Goal: Communication & Community: Answer question/provide support

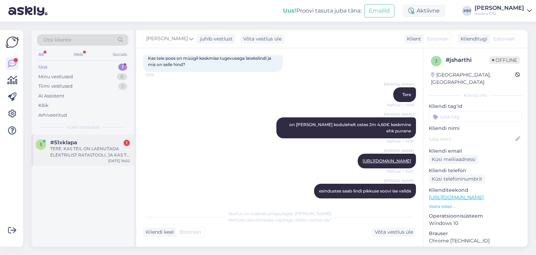
click at [64, 154] on div "TERE. KAS TEIL ON LAENUTADA ELEKTRILIST RATASTOOLI, JA KAS 77 AASTANE SAAKS SEL…" at bounding box center [90, 151] width 80 height 13
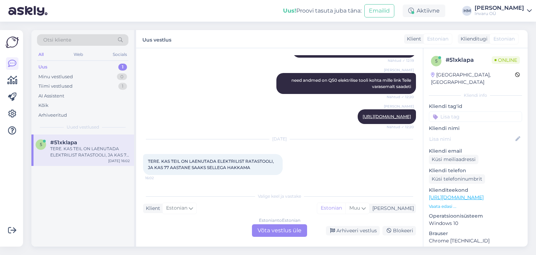
click at [289, 232] on div "Estonian to Estonian Võta vestlus üle" at bounding box center [279, 230] width 55 height 13
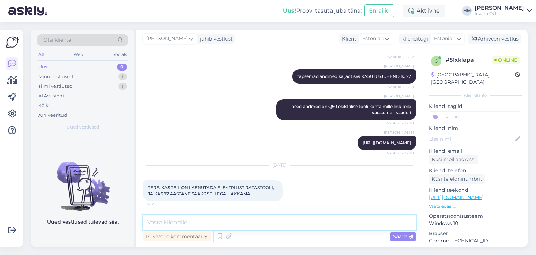
click at [197, 224] on textarea at bounding box center [279, 222] width 273 height 15
type textarea "Tere, meil on hetkel vaba Q50 ratastool"
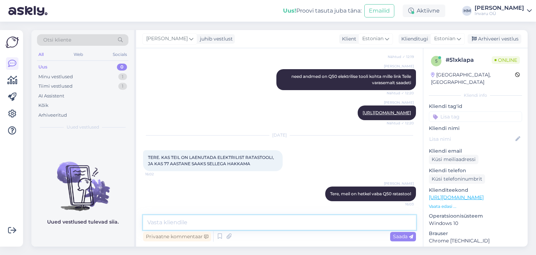
paste textarea "[URL][DOMAIN_NAME]"
type textarea "[URL][DOMAIN_NAME]"
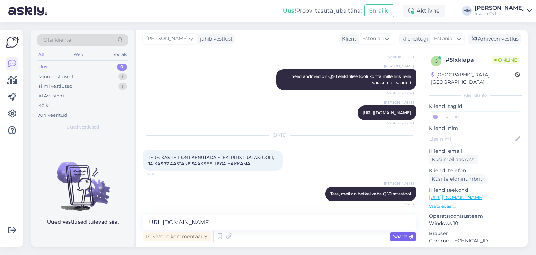
click at [409, 234] on icon at bounding box center [411, 236] width 4 height 4
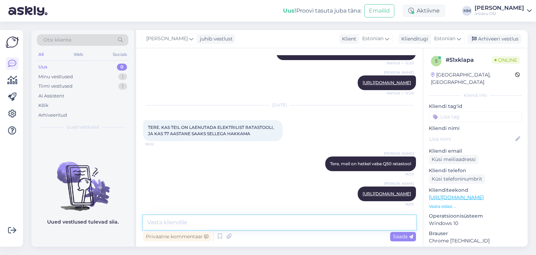
click at [186, 223] on textarea at bounding box center [279, 222] width 273 height 15
type textarea "kas ta sellega hakkama saab, seda peaksite"
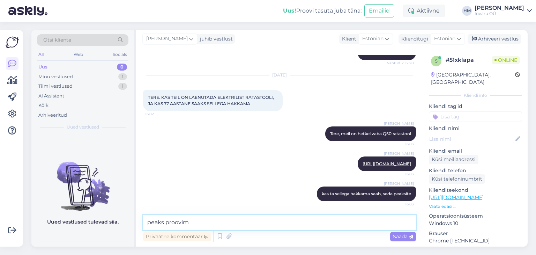
type textarea "peaks proovima"
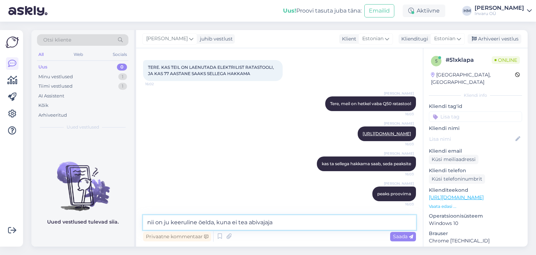
type textarea "nii on ju keeruline öelda, kuna ei tea abivajajat"
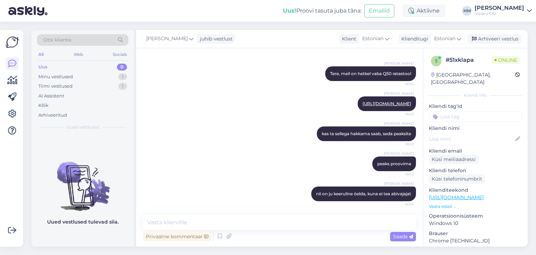
click at [484, 194] on link "[URL][DOMAIN_NAME]" at bounding box center [456, 197] width 55 height 6
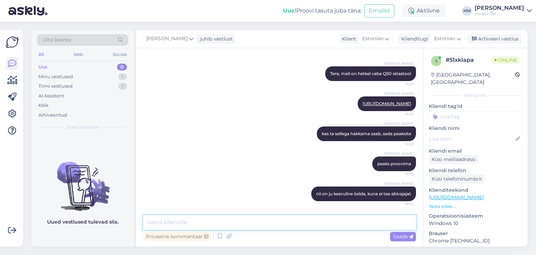
click at [167, 220] on textarea at bounding box center [279, 222] width 273 height 15
type textarea "kui on [PERSON_NAME] soov siis edastan info terapeutidele"
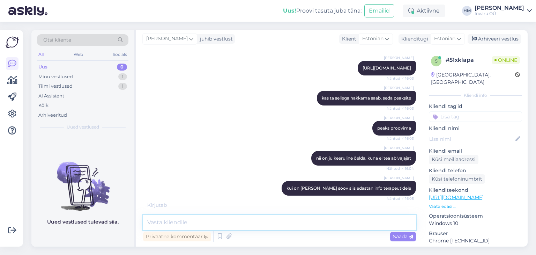
scroll to position [454, 0]
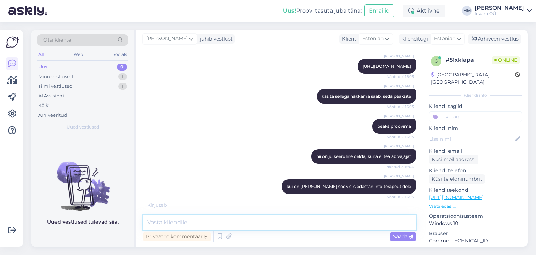
click at [176, 218] on textarea at bounding box center [279, 222] width 273 height 15
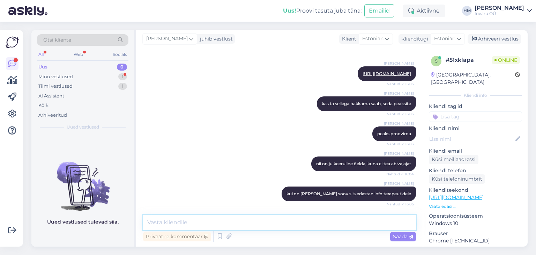
scroll to position [477, 0]
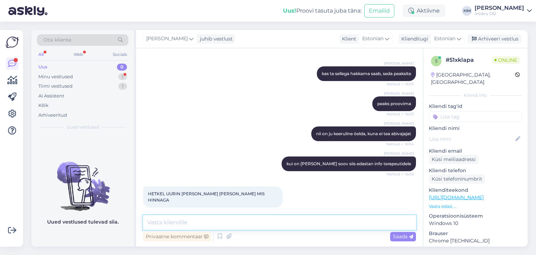
click at [166, 225] on textarea at bounding box center [279, 222] width 273 height 15
paste textarea "145,50 €"
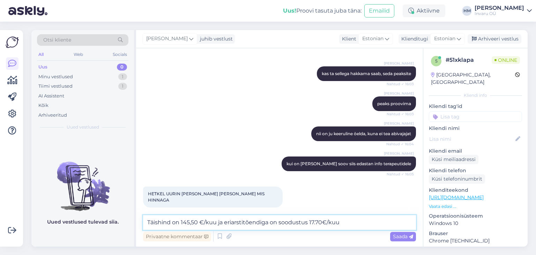
click at [307, 223] on textarea "Täishind on 145,50 €/kuu ja eriarstitõendiga on soodustus 17.70€/kuu" at bounding box center [279, 222] width 273 height 15
type textarea "Täishind on 145,50 €/kuu ja eriarstitõendiga on soodustusega hinnaks 17.70€/kuu"
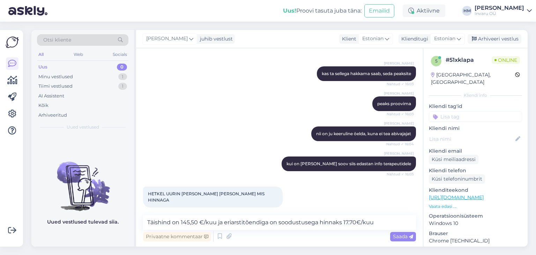
click at [404, 233] on div "Saada" at bounding box center [403, 236] width 26 height 9
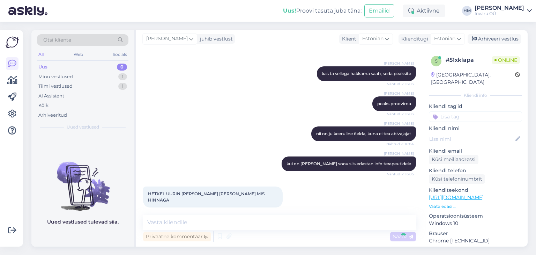
scroll to position [513, 0]
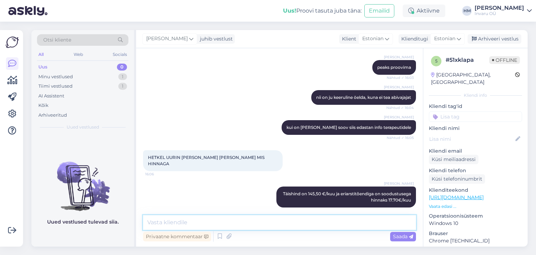
click at [194, 223] on textarea at bounding box center [279, 222] width 273 height 15
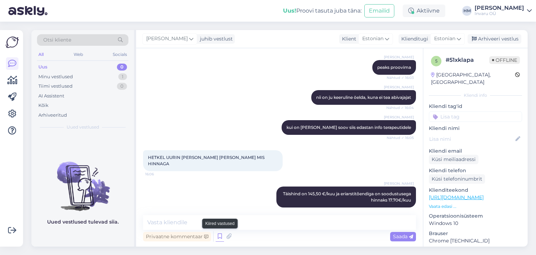
click at [219, 234] on icon at bounding box center [220, 236] width 8 height 10
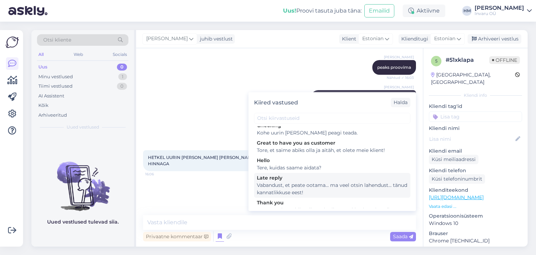
scroll to position [72, 0]
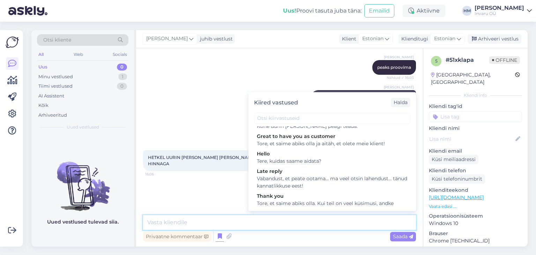
click at [169, 222] on textarea at bounding box center [279, 222] width 273 height 15
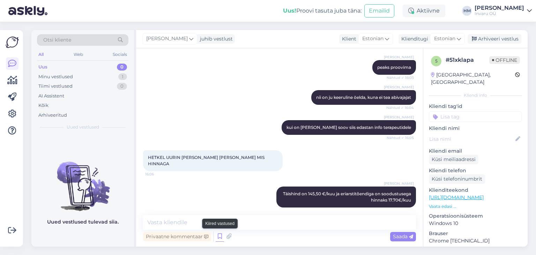
click at [221, 237] on icon at bounding box center [220, 236] width 8 height 10
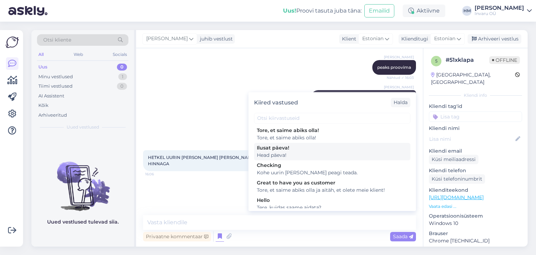
scroll to position [70, 0]
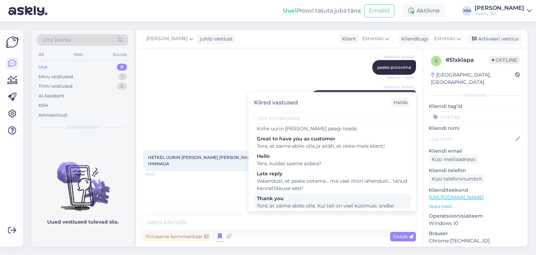
click at [342, 202] on div "Tore, et saime abiks olla. Kui teil on veel küsimusi, andke julgelt märku ja ai…" at bounding box center [332, 209] width 151 height 15
type textarea "Tore, et saime abiks olla. Kui teil on veel küsimusi, andke julgelt märku ja ai…"
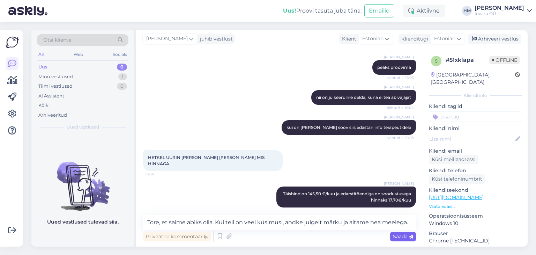
click at [398, 236] on span "Saada" at bounding box center [403, 236] width 20 height 6
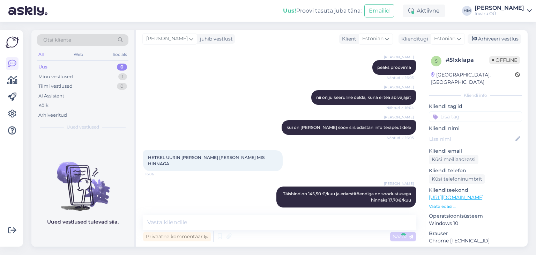
scroll to position [549, 0]
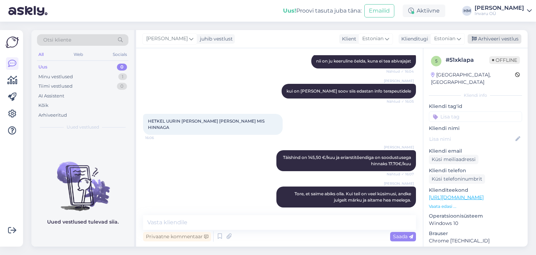
click at [509, 36] on div "Arhiveeri vestlus" at bounding box center [494, 38] width 54 height 9
